Goal: Transaction & Acquisition: Subscribe to service/newsletter

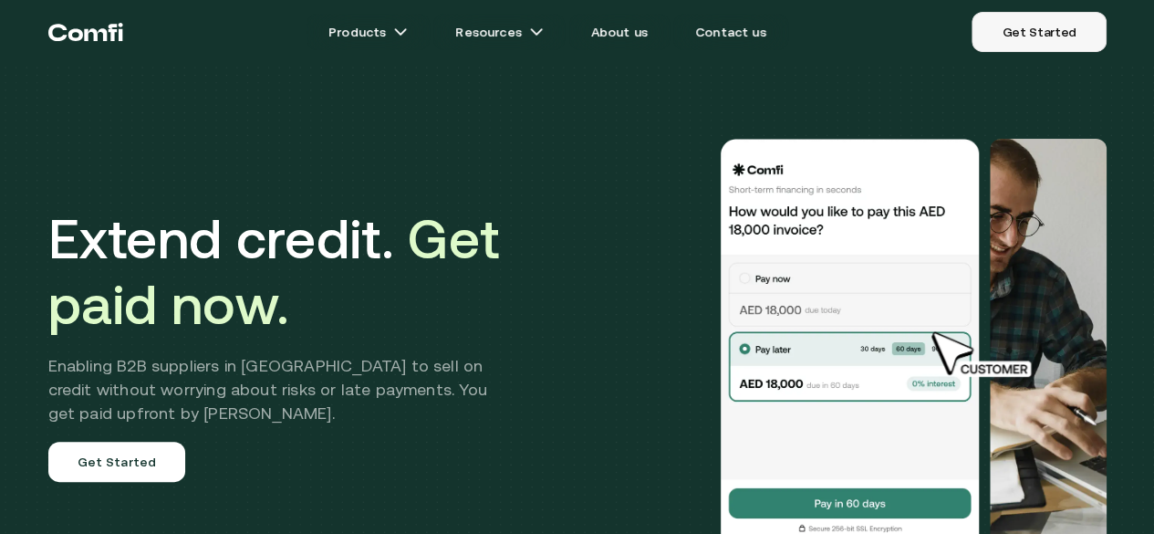
click at [1023, 40] on link "Get Started" at bounding box center [1038, 32] width 134 height 40
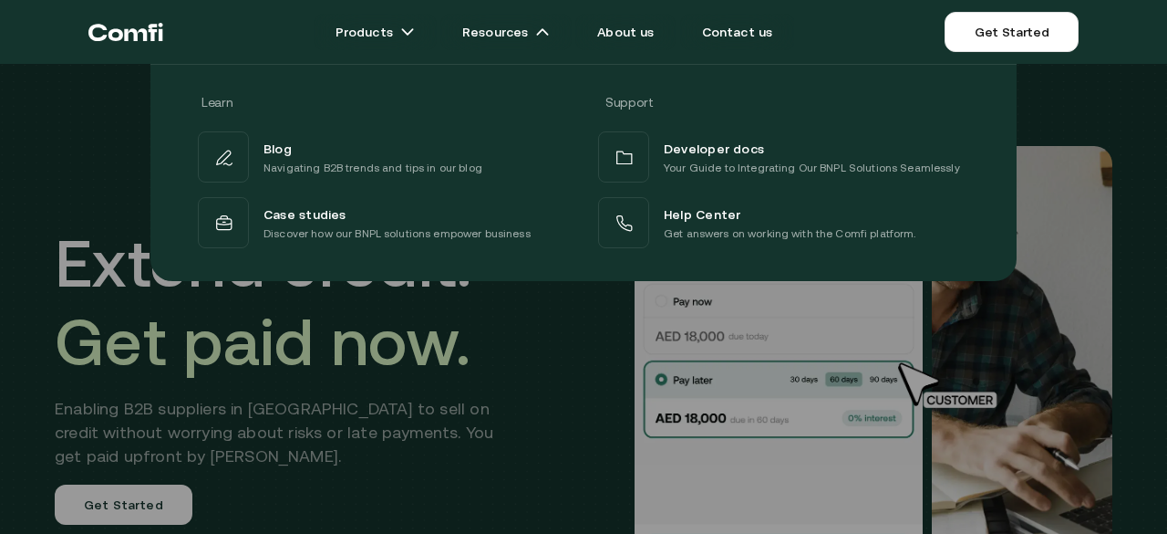
click at [1140, 55] on div "Learn Support Blog Navigating B2B trends and tips in our blog Developer docs Yo…" at bounding box center [583, 165] width 1167 height 231
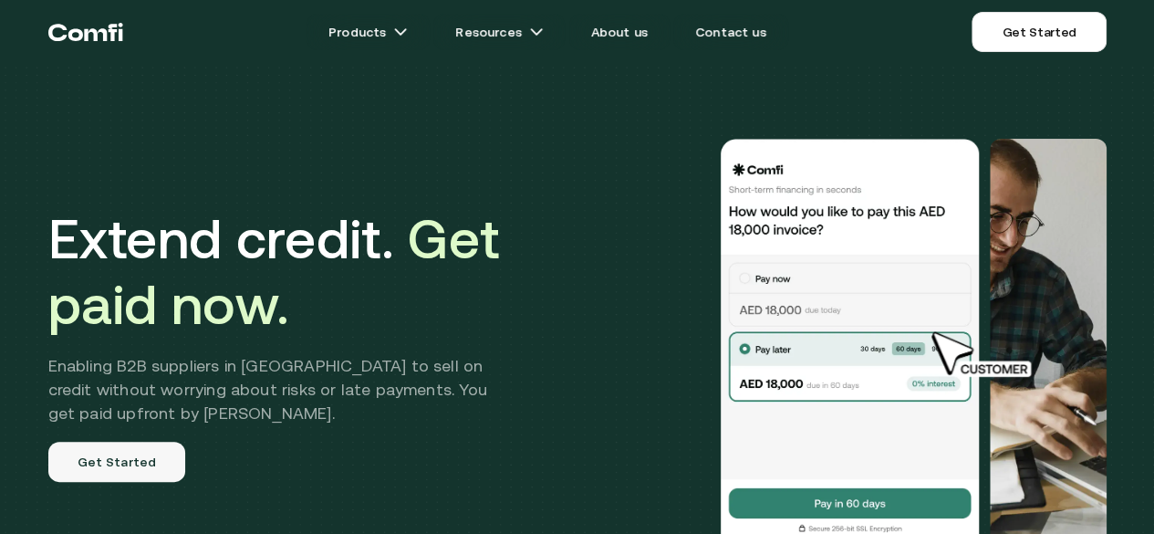
click at [124, 482] on link "Get Started" at bounding box center [117, 461] width 138 height 40
